Goal: Transaction & Acquisition: Purchase product/service

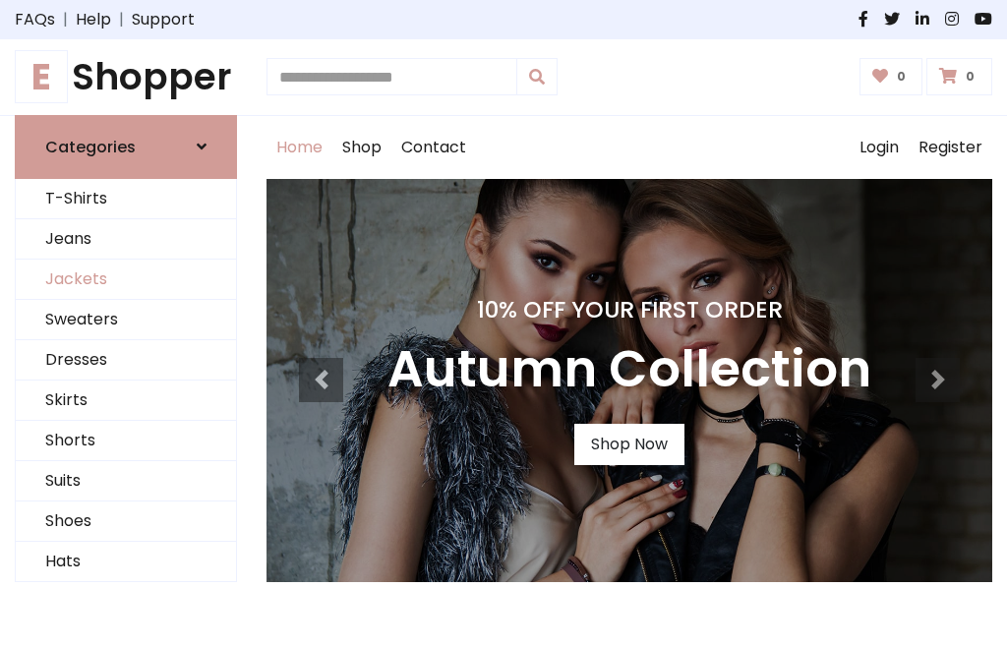
click at [126, 279] on link "Jackets" at bounding box center [126, 280] width 220 height 40
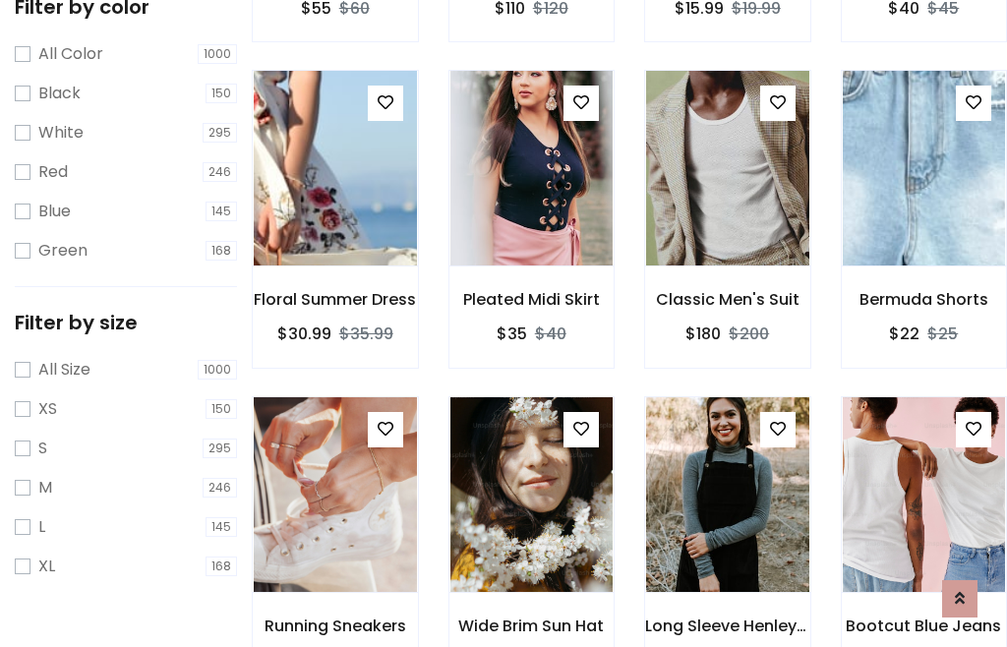
scroll to position [182, 0]
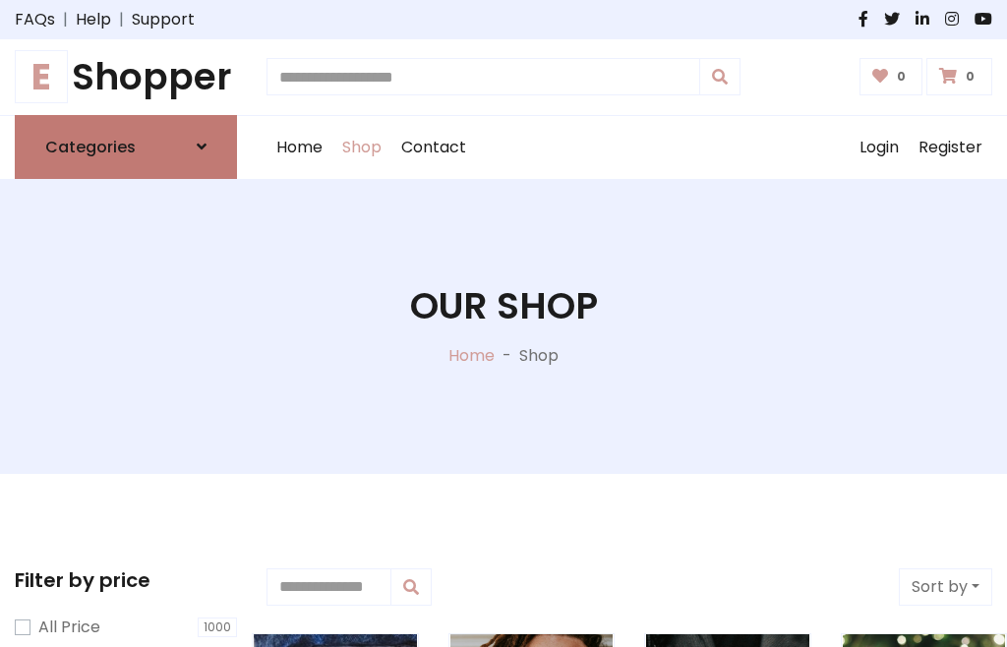
click at [126, 147] on h6 "Categories" at bounding box center [90, 147] width 90 height 19
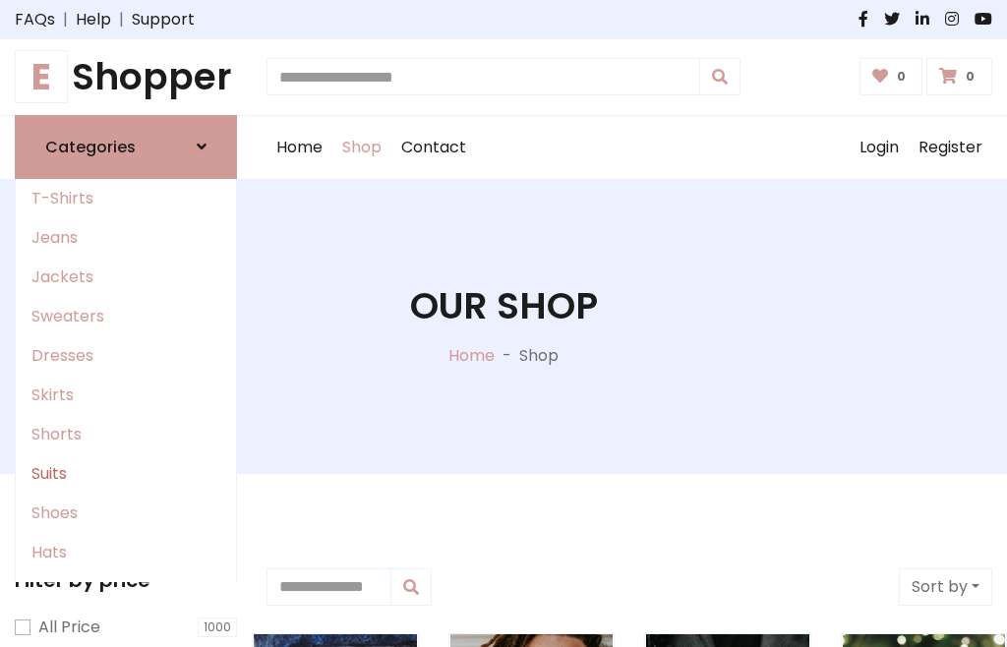
click at [126, 473] on link "Suits" at bounding box center [126, 473] width 220 height 39
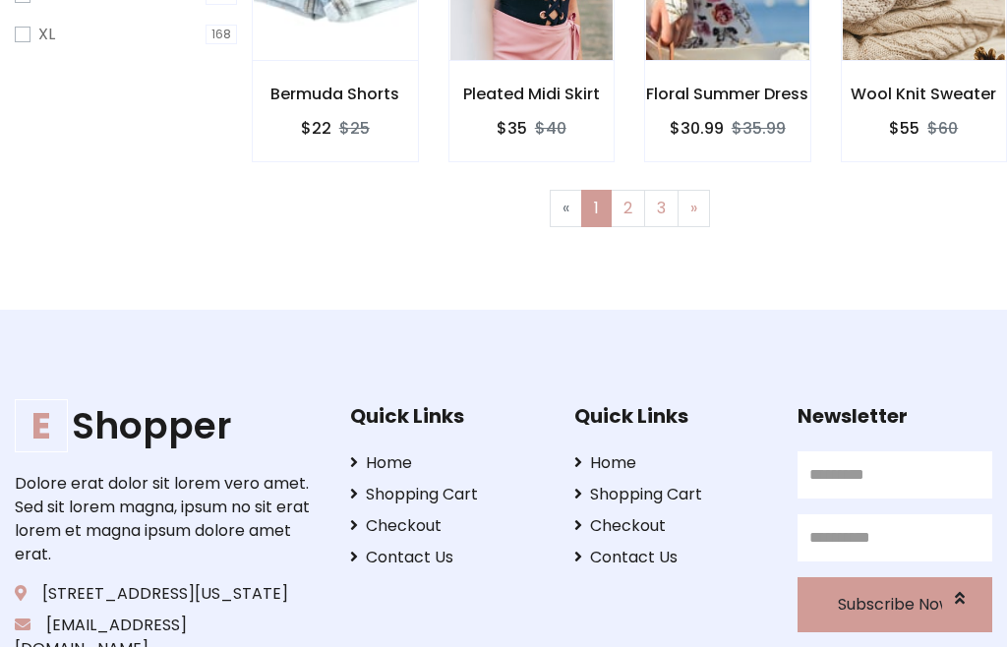
scroll to position [834, 0]
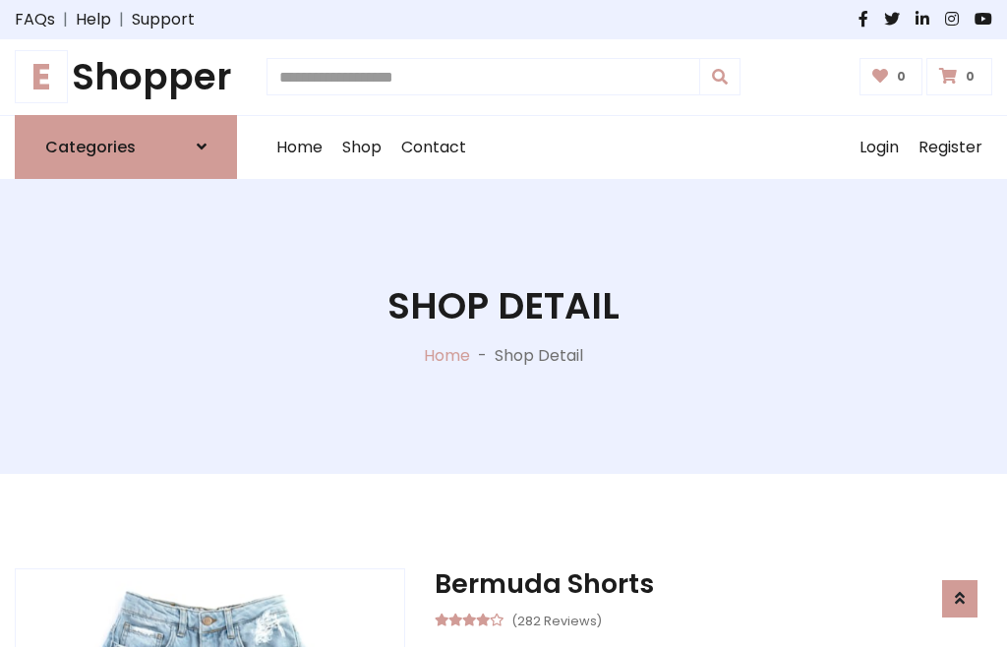
scroll to position [1838, 0]
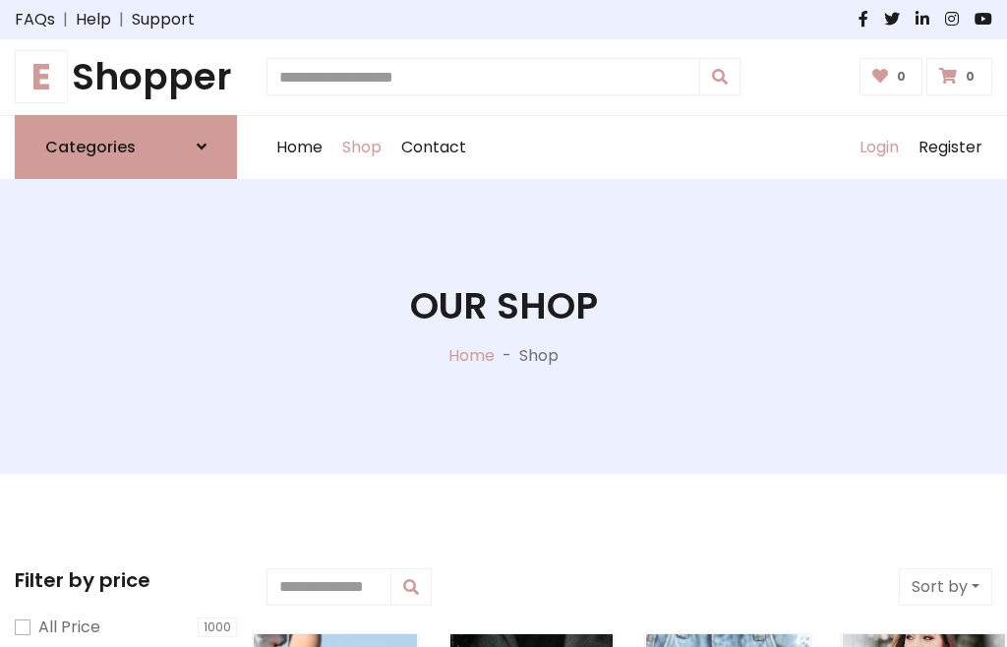
click at [878, 147] on link "Login" at bounding box center [879, 147] width 59 height 63
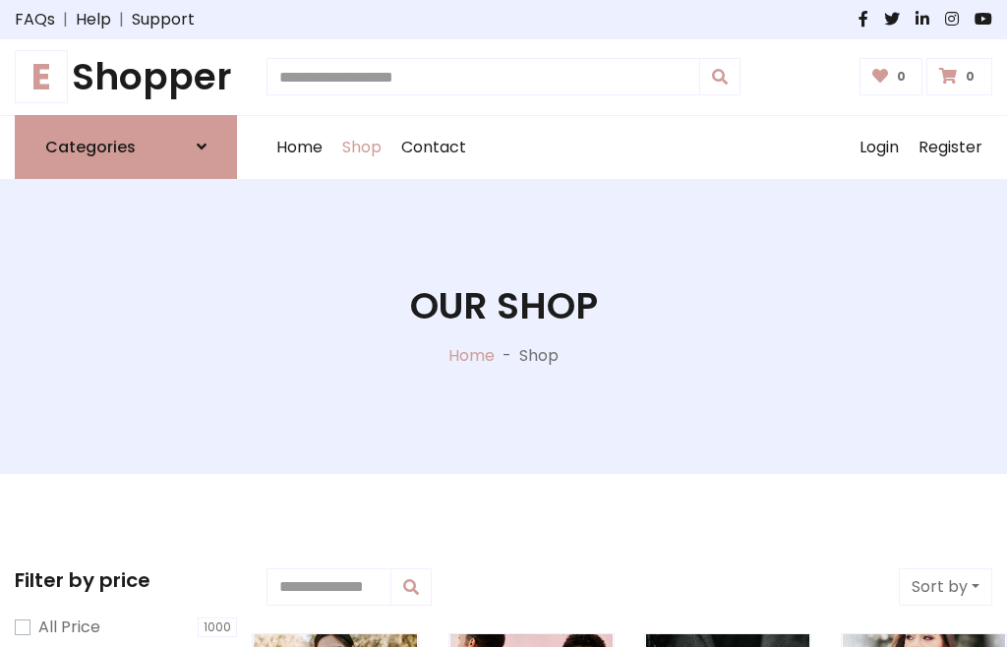
scroll to position [99, 0]
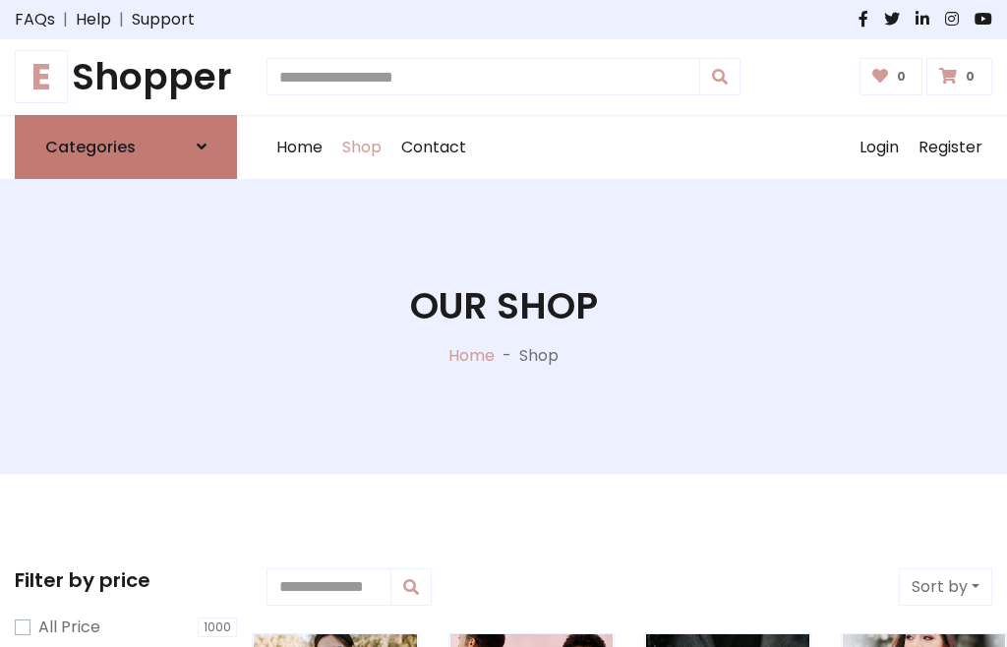
click at [202, 147] on icon at bounding box center [202, 147] width 10 height 16
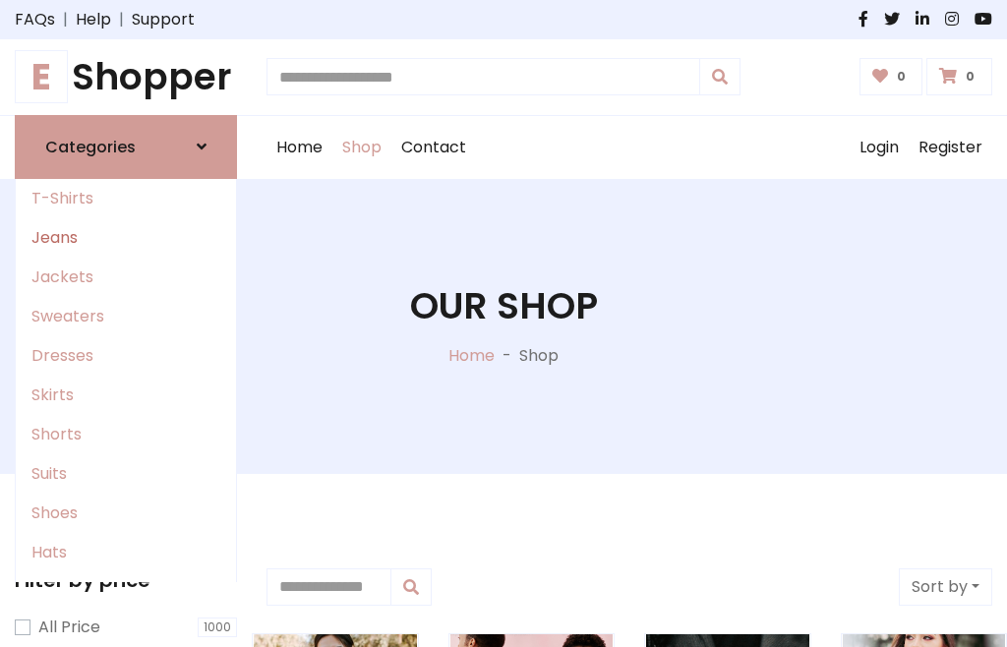
click at [126, 237] on link "Jeans" at bounding box center [126, 237] width 220 height 39
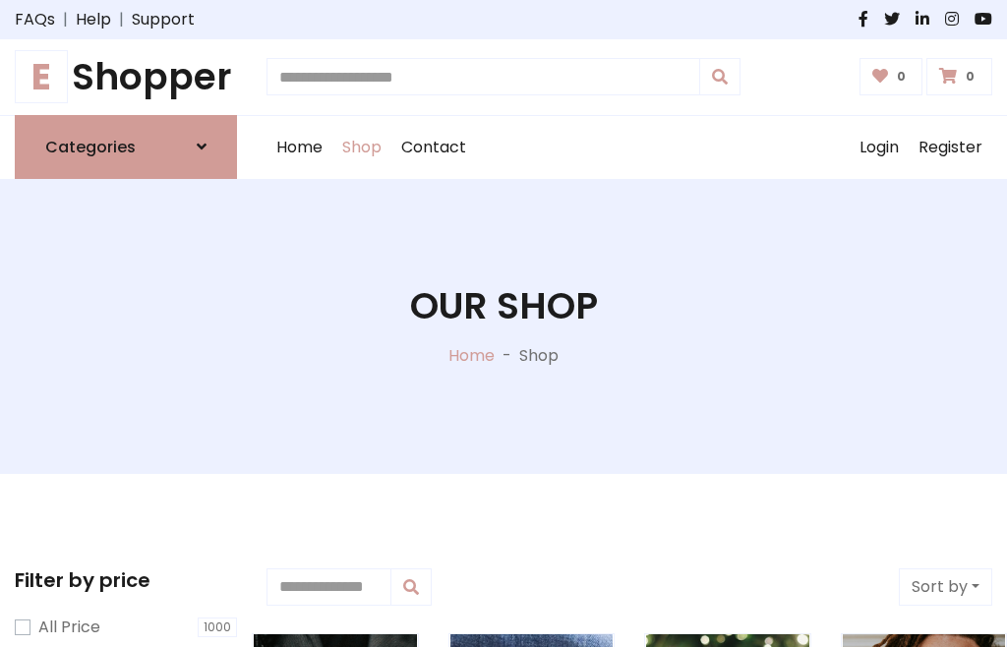
scroll to position [99, 0]
